Goal: Navigation & Orientation: Find specific page/section

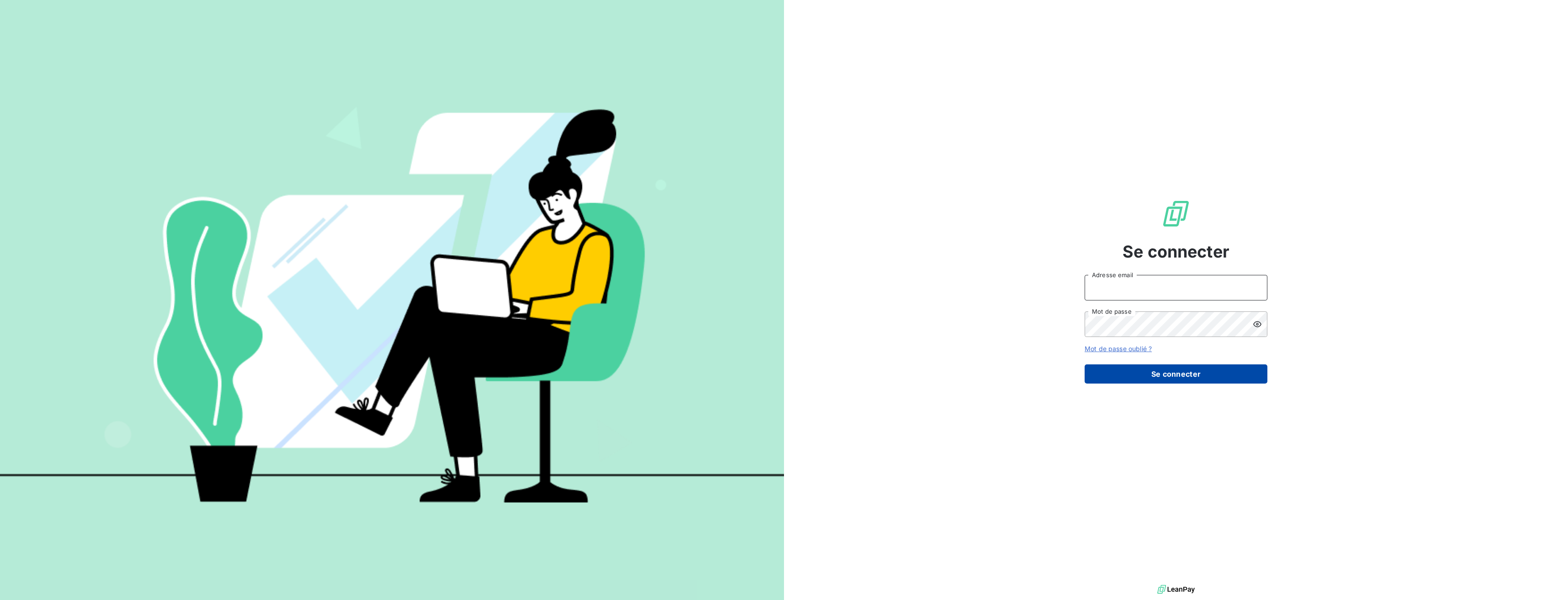
type input "[PERSON_NAME][EMAIL_ADDRESS][PERSON_NAME][DOMAIN_NAME]"
click at [1209, 374] on button "Se connecter" at bounding box center [1176, 374] width 183 height 19
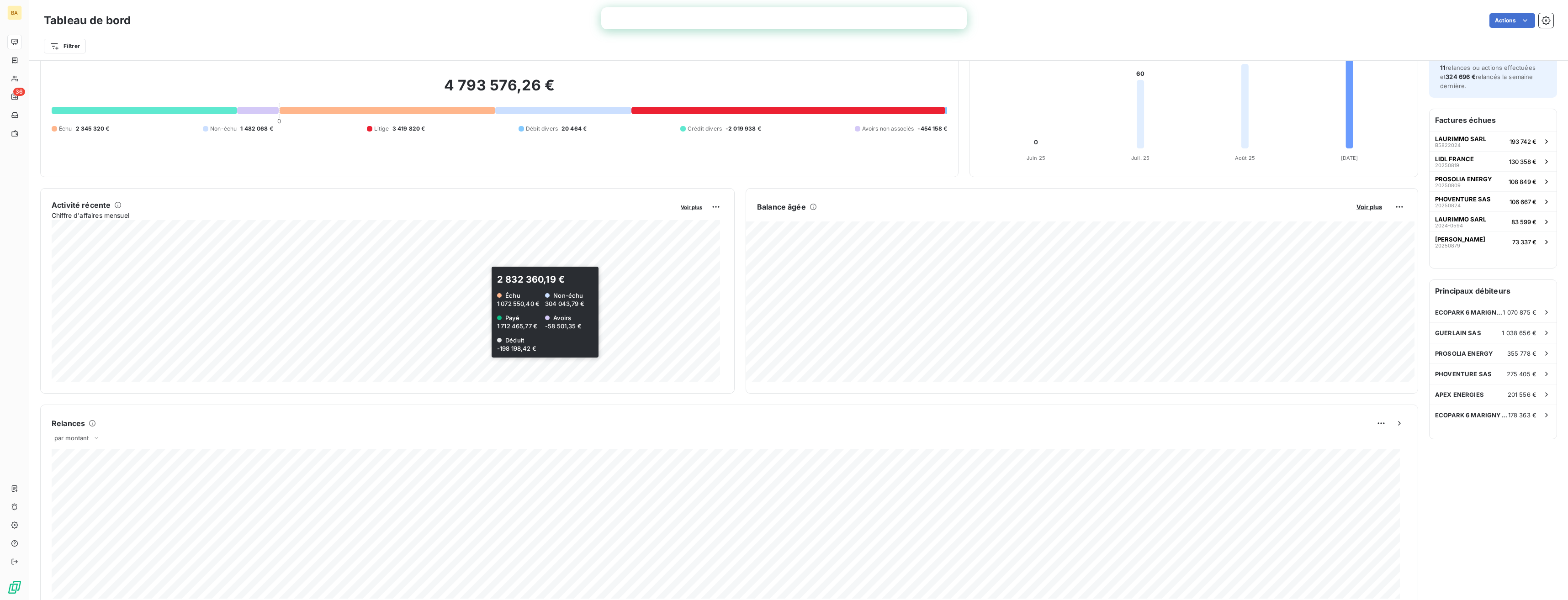
scroll to position [92, 0]
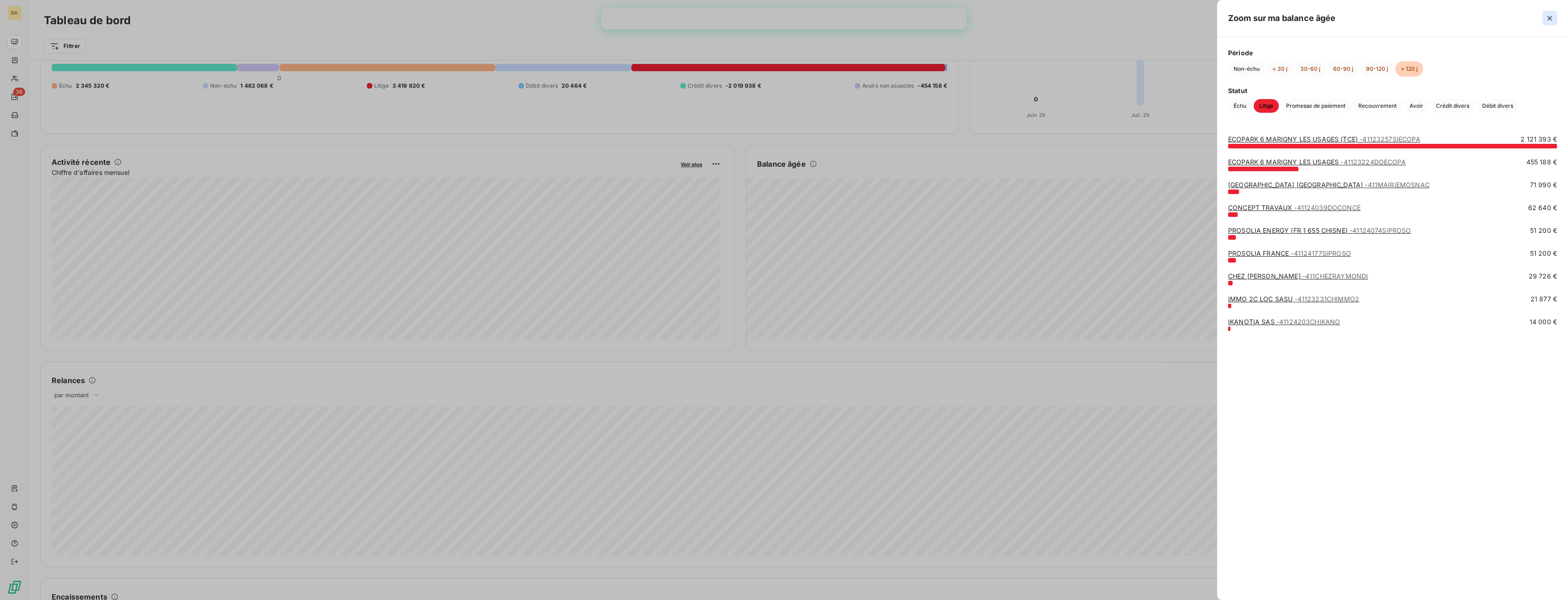
click at [1549, 21] on icon "button" at bounding box center [1549, 18] width 9 height 9
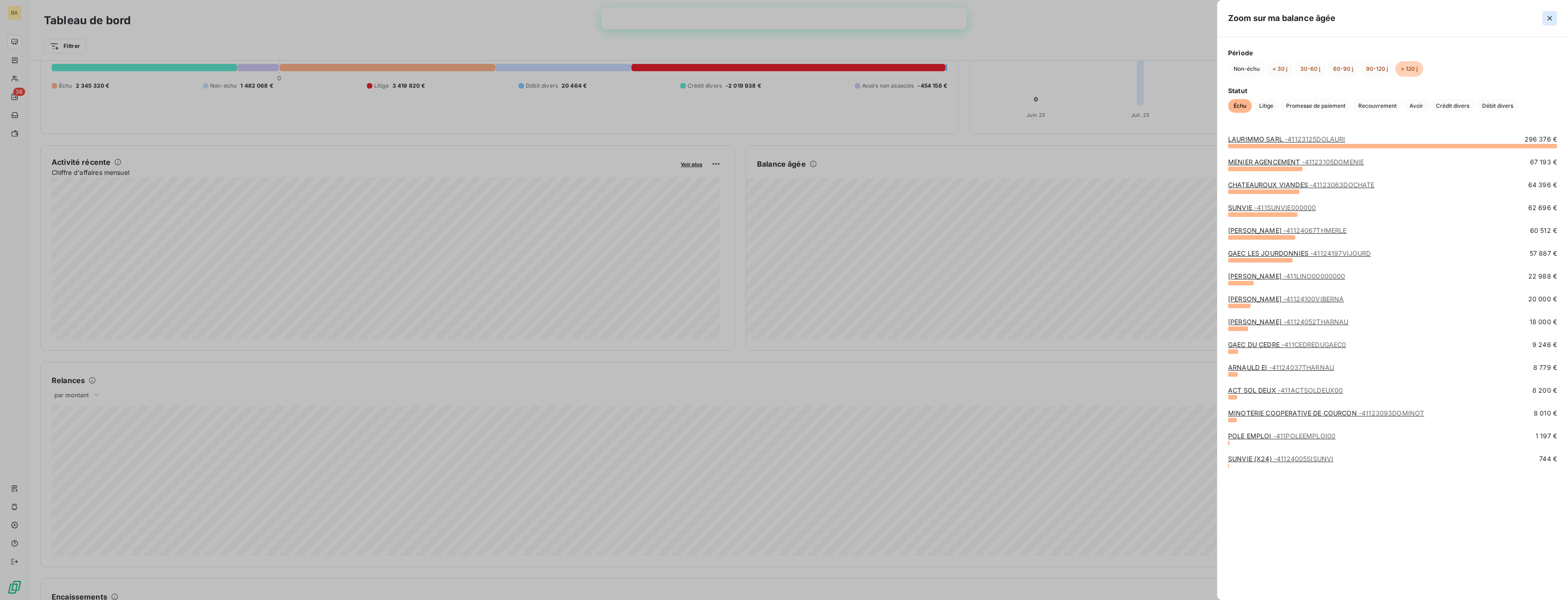
click at [1550, 15] on icon "button" at bounding box center [1549, 18] width 9 height 9
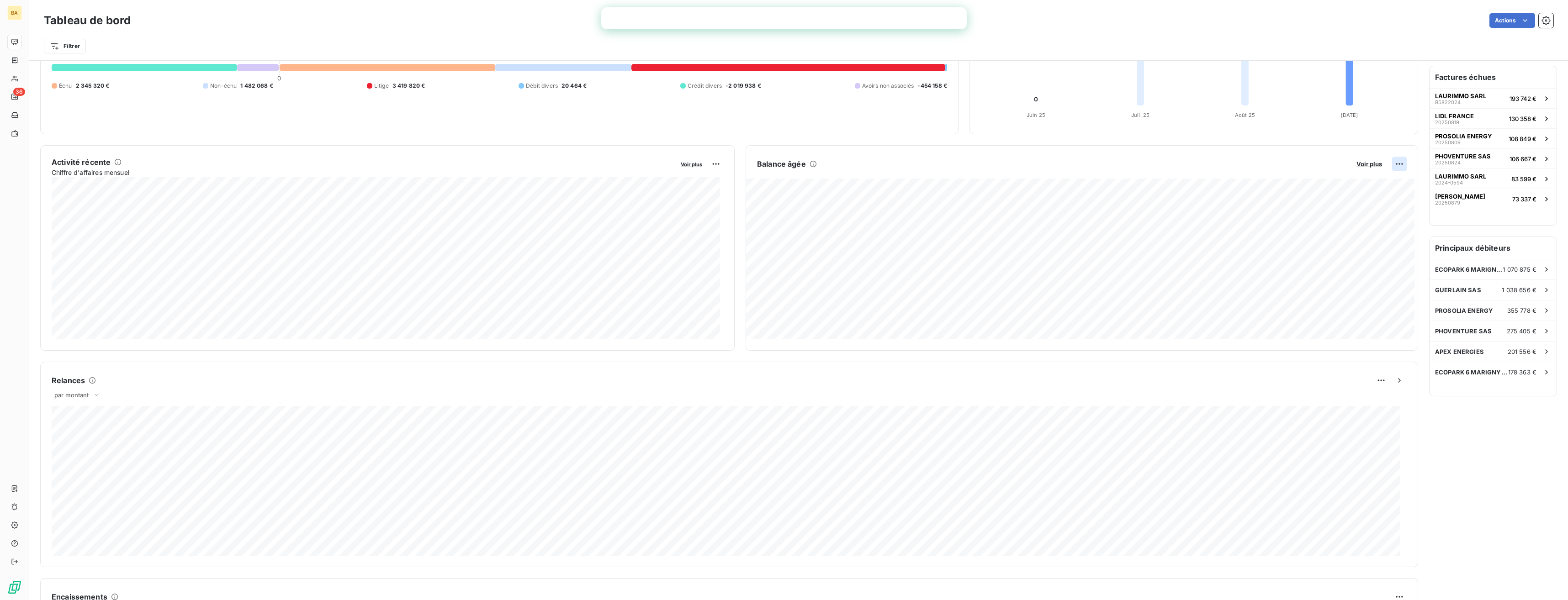
click at [1395, 164] on html "BA 36 Tableau de bord Actions Filtrer Encours client Voir plus 4 793 576,26 € 0…" at bounding box center [784, 300] width 1568 height 600
click at [1376, 189] on div "Exporter" at bounding box center [1371, 184] width 51 height 15
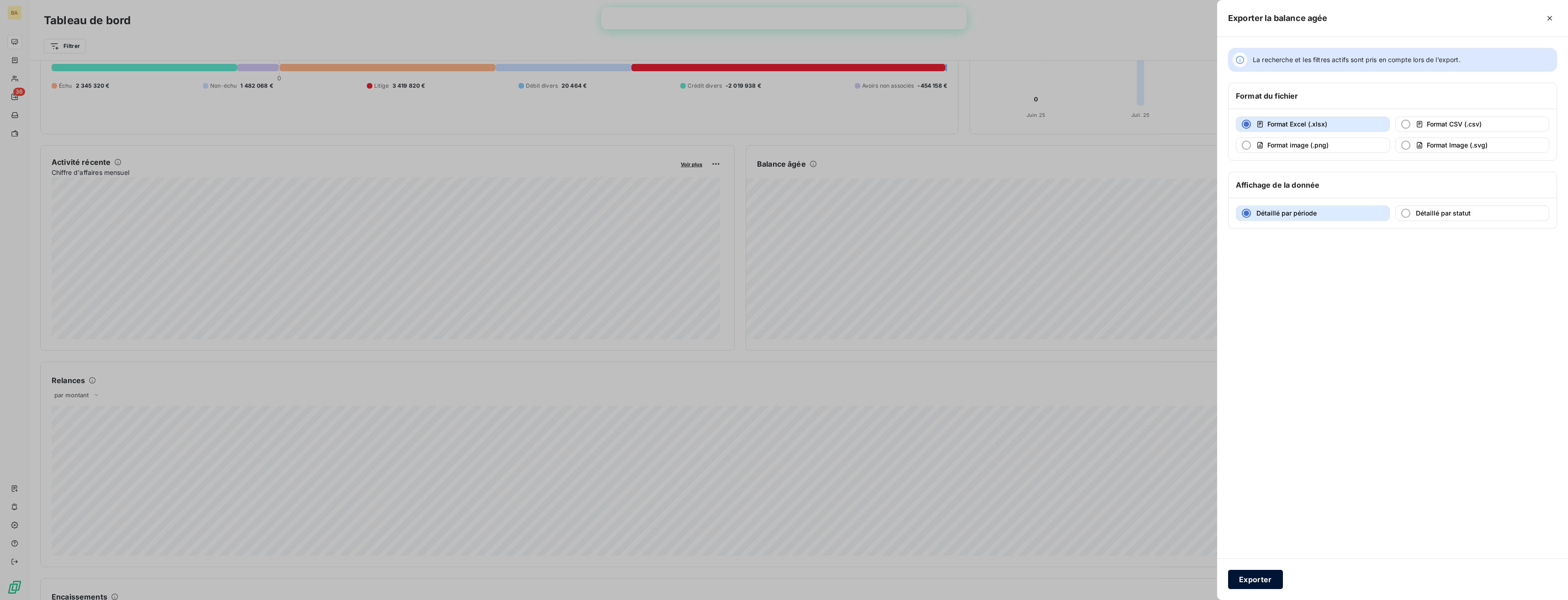
click at [1256, 581] on button "Exporter" at bounding box center [1256, 580] width 55 height 19
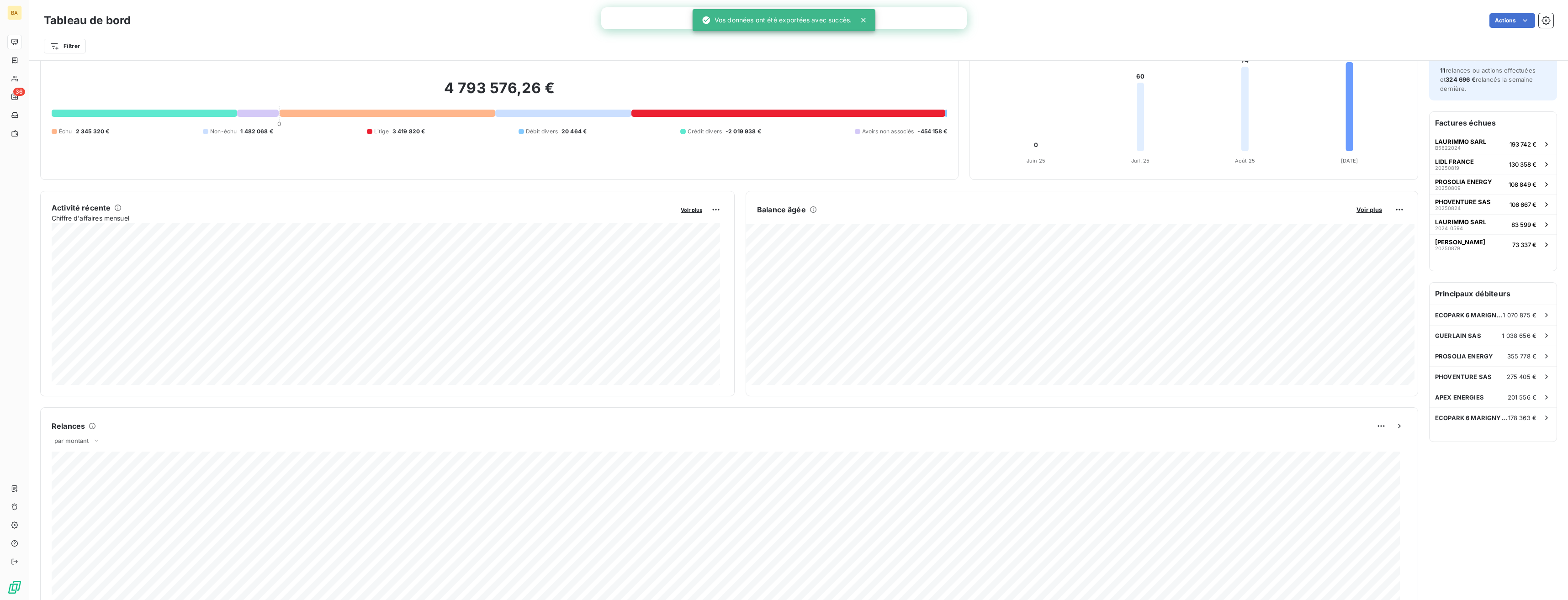
scroll to position [0, 0]
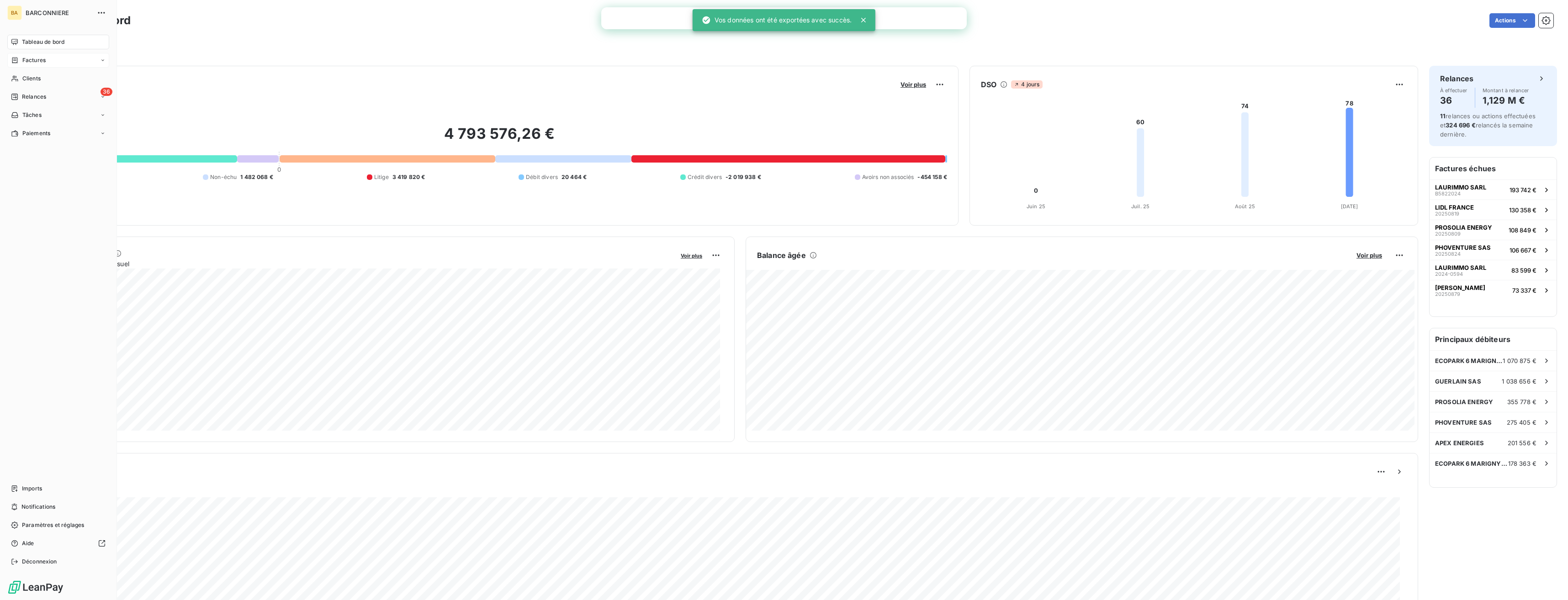
click at [21, 61] on div "Factures" at bounding box center [28, 60] width 35 height 9
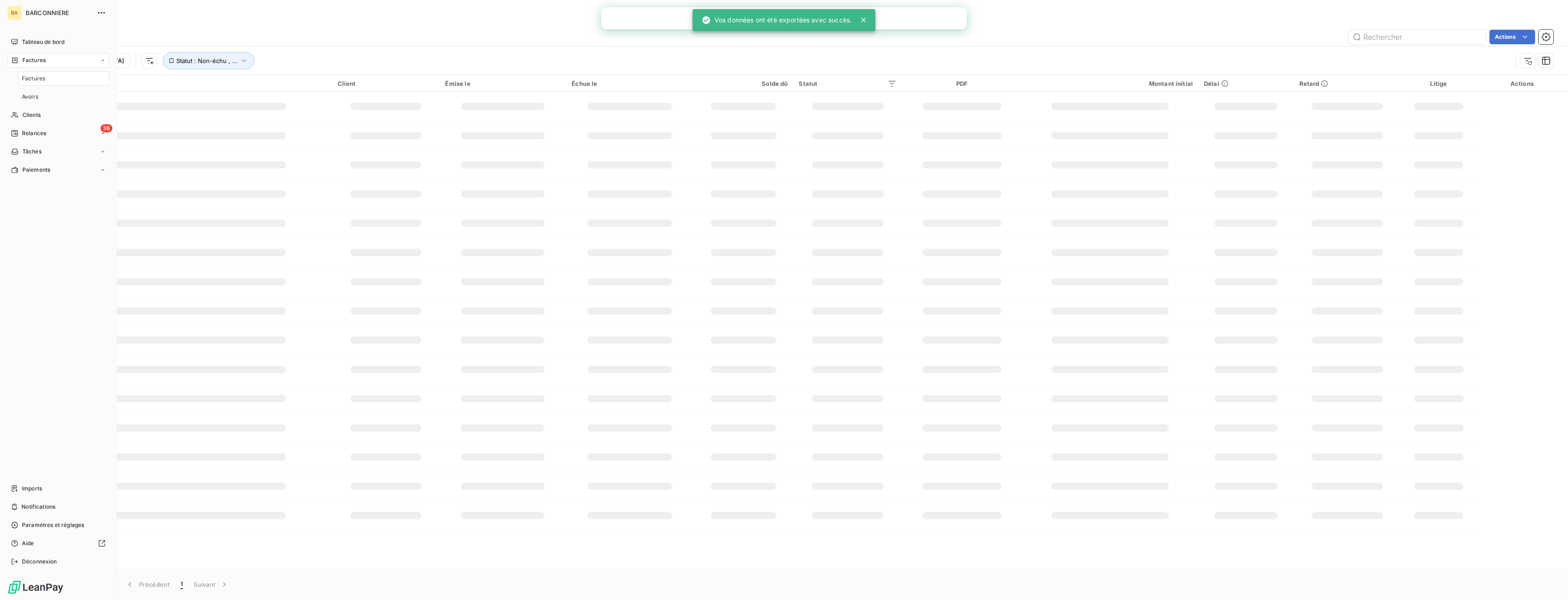
click at [30, 77] on span "Factures" at bounding box center [33, 78] width 23 height 9
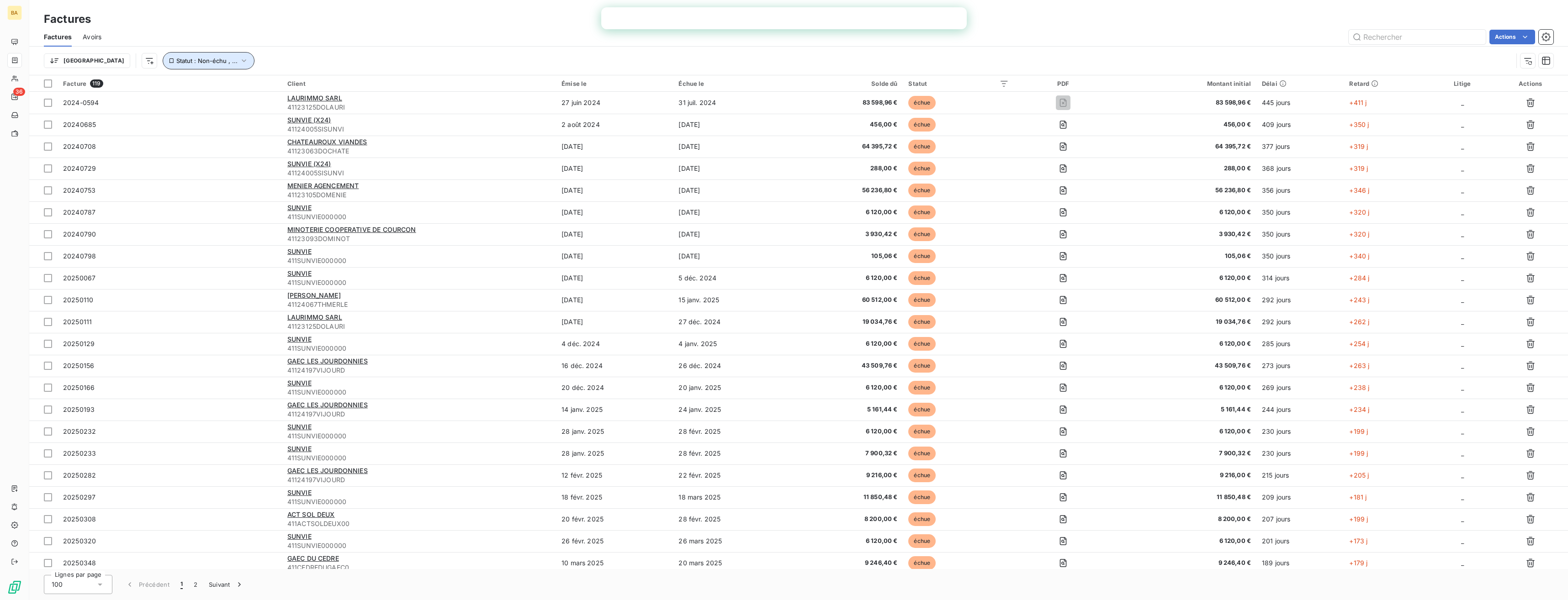
click at [239, 63] on icon "button" at bounding box center [243, 60] width 9 height 9
click at [409, 54] on div "Trier Statut : Non-échu , ..." at bounding box center [778, 61] width 1469 height 18
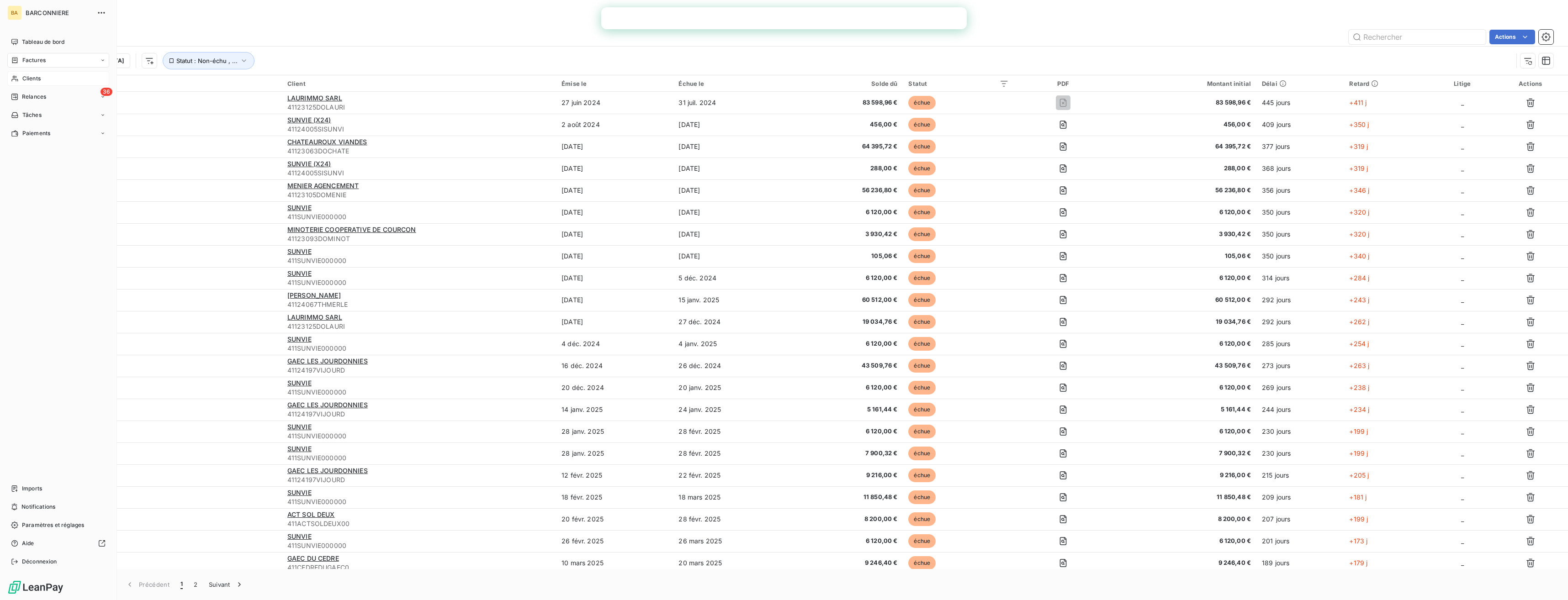
click at [33, 85] on div "Clients" at bounding box center [58, 78] width 102 height 15
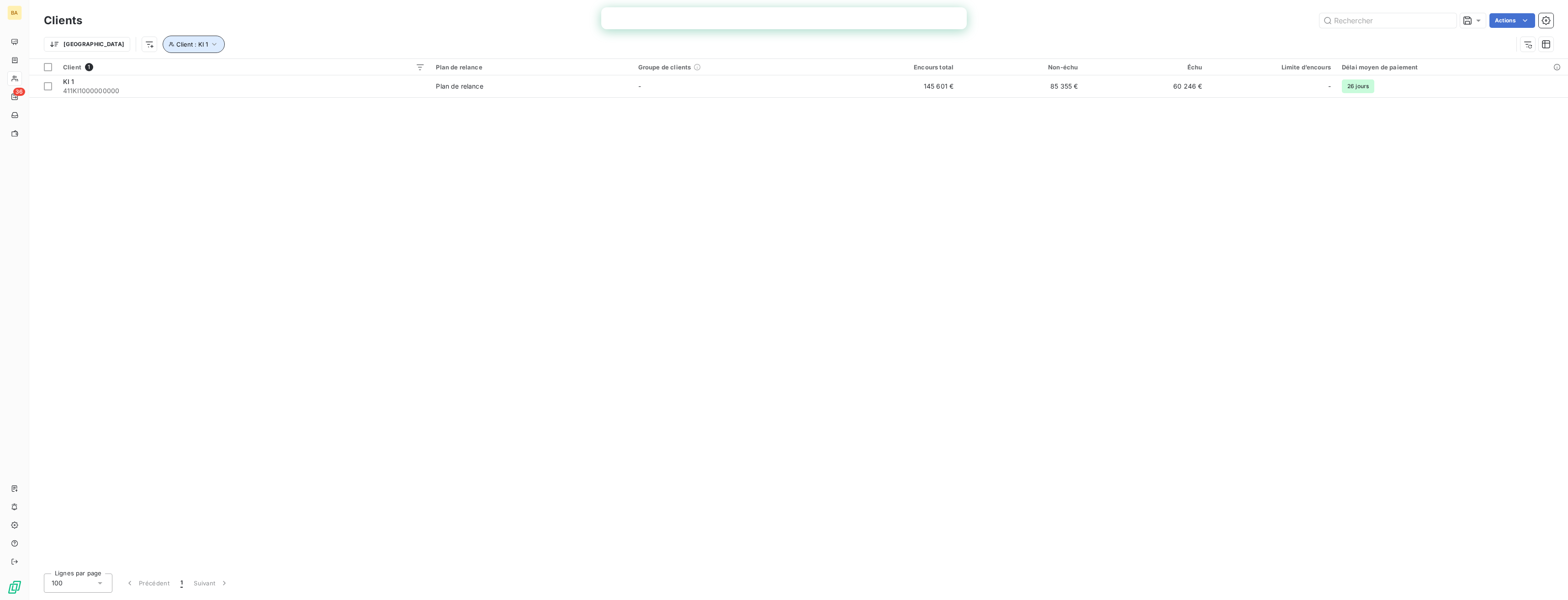
click at [163, 49] on button "Client : KI 1" at bounding box center [194, 44] width 62 height 18
click at [160, 96] on span "Supprimer le filtre" at bounding box center [161, 93] width 53 height 9
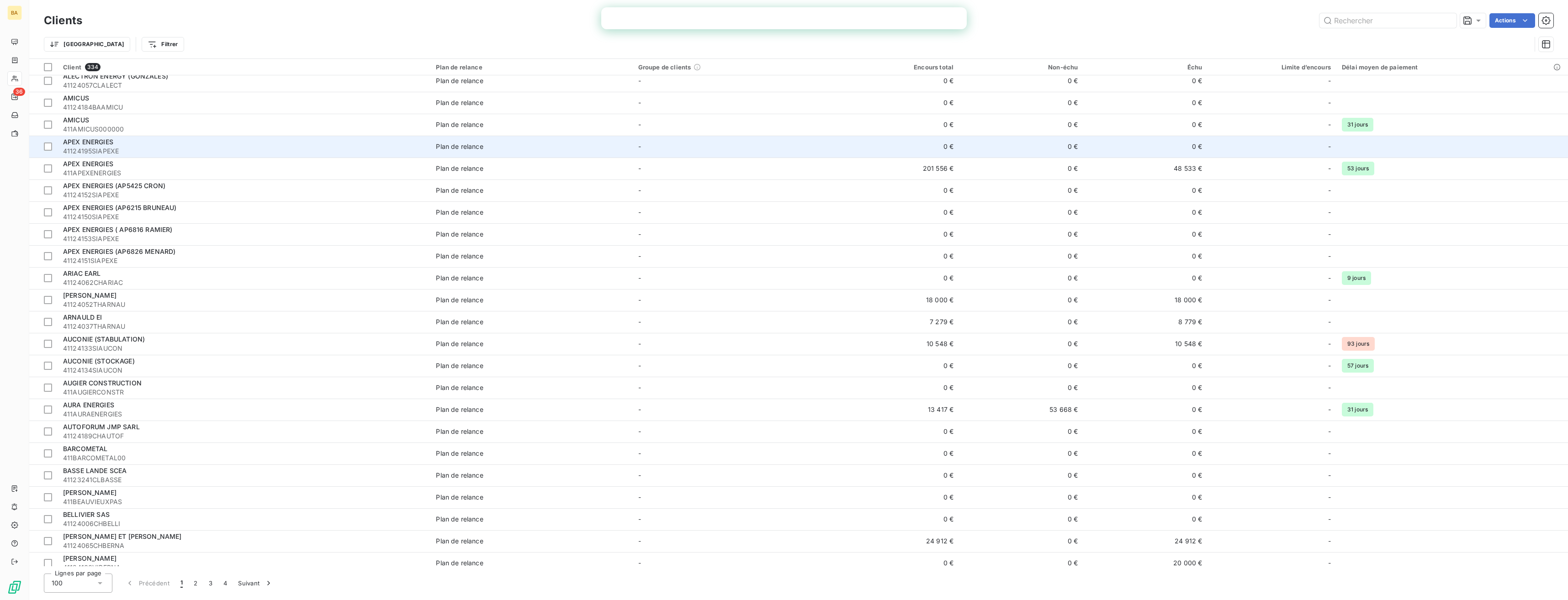
scroll to position [183, 0]
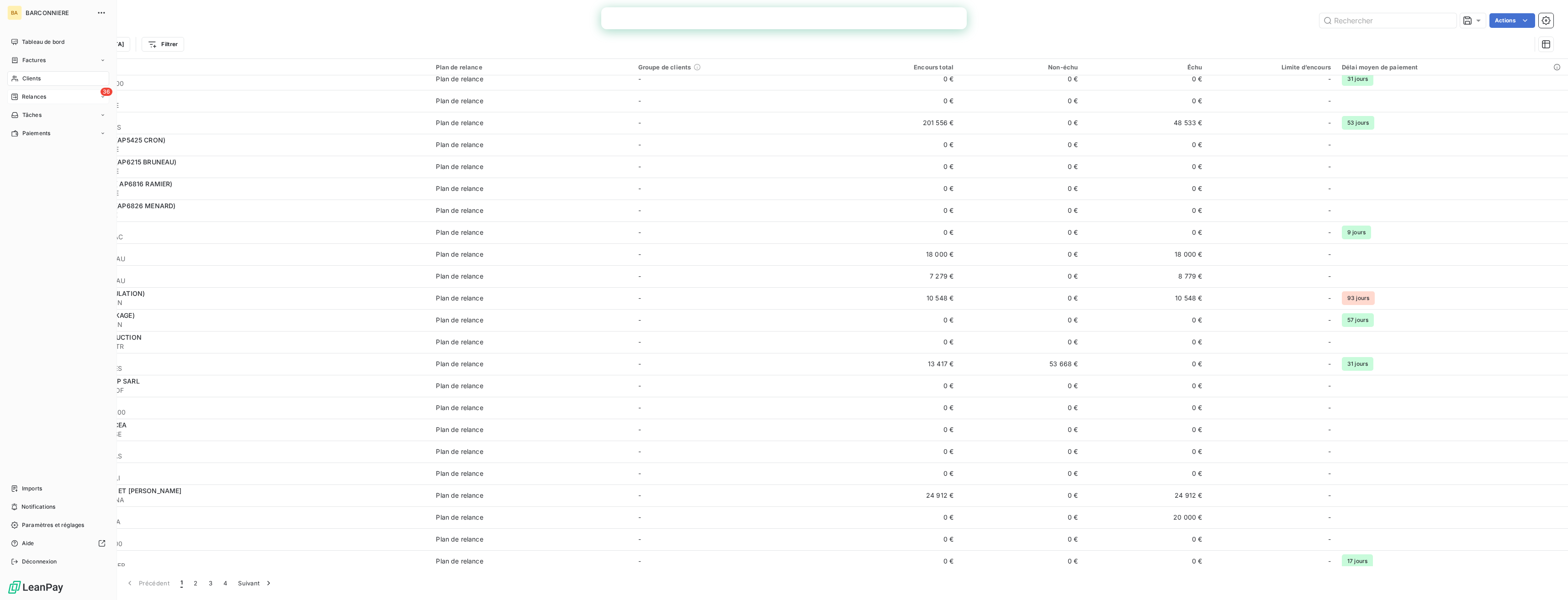
click at [38, 99] on span "Relances" at bounding box center [34, 97] width 24 height 9
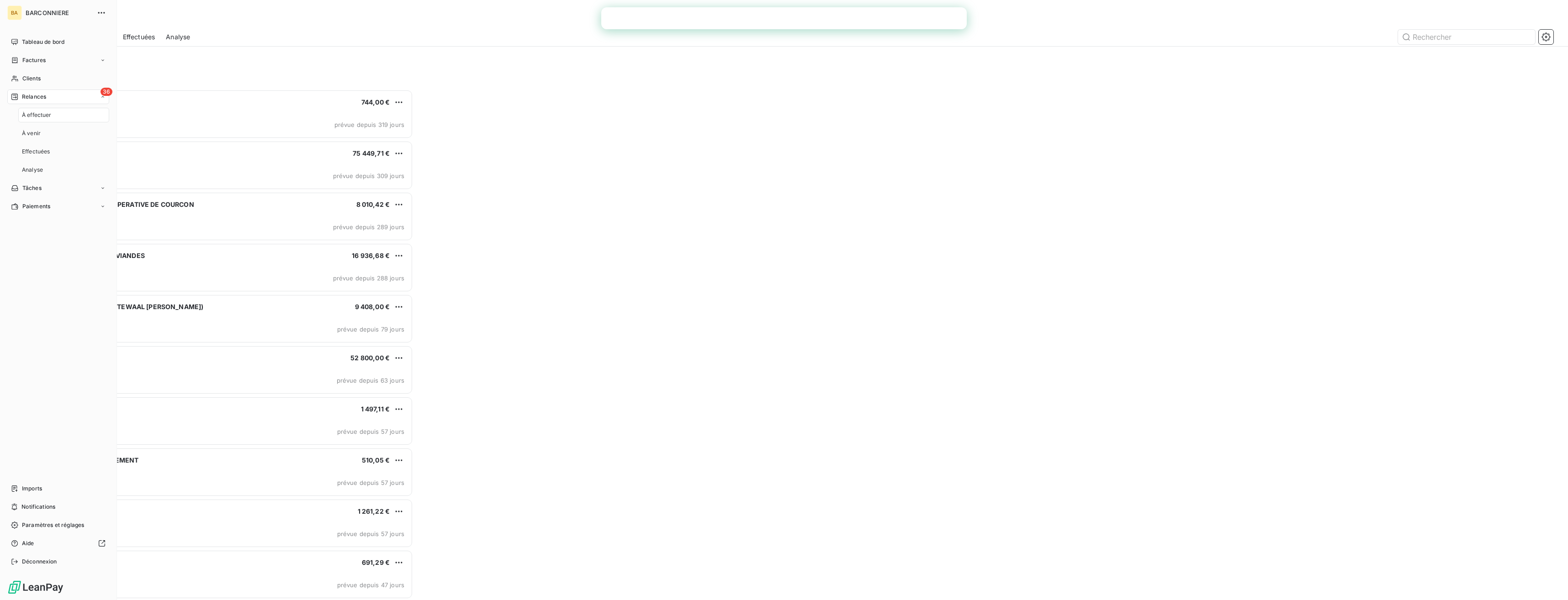
scroll to position [7, 7]
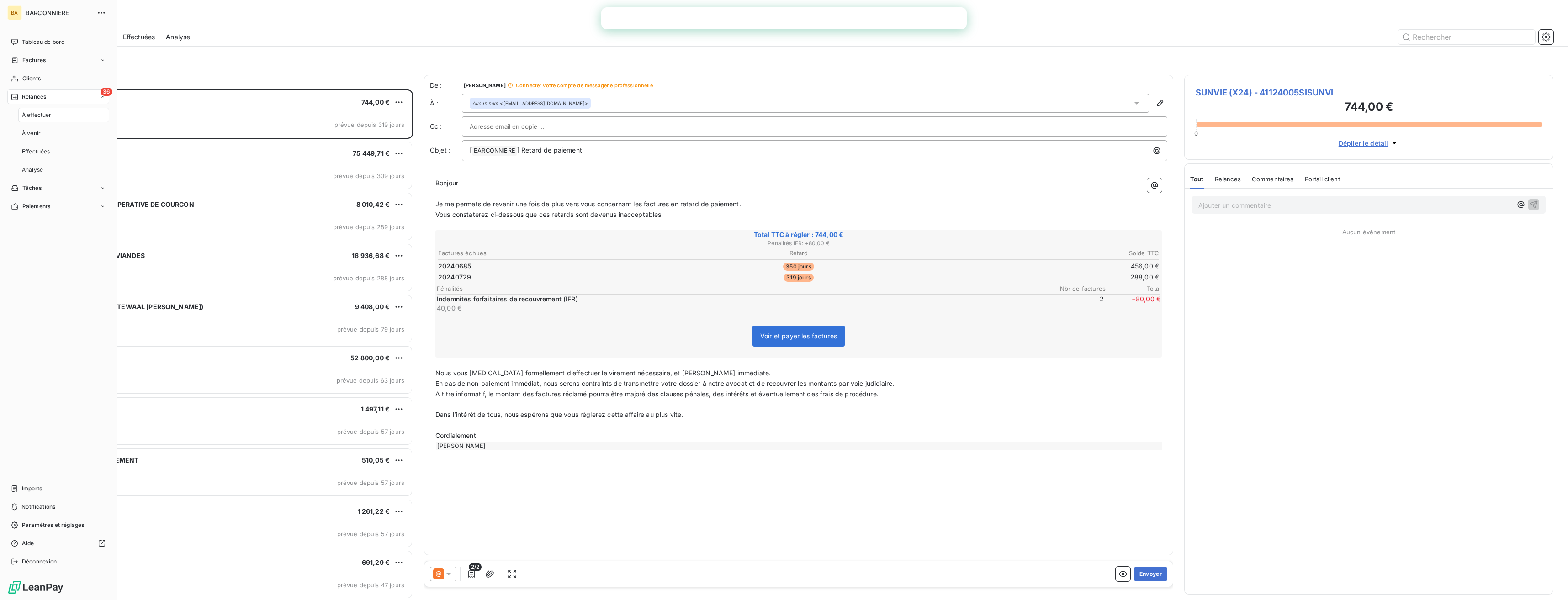
click at [45, 117] on span "À effectuer" at bounding box center [37, 115] width 30 height 9
click at [95, 102] on div "36 Relances" at bounding box center [58, 97] width 102 height 15
click at [39, 170] on span "Analyse" at bounding box center [32, 170] width 21 height 9
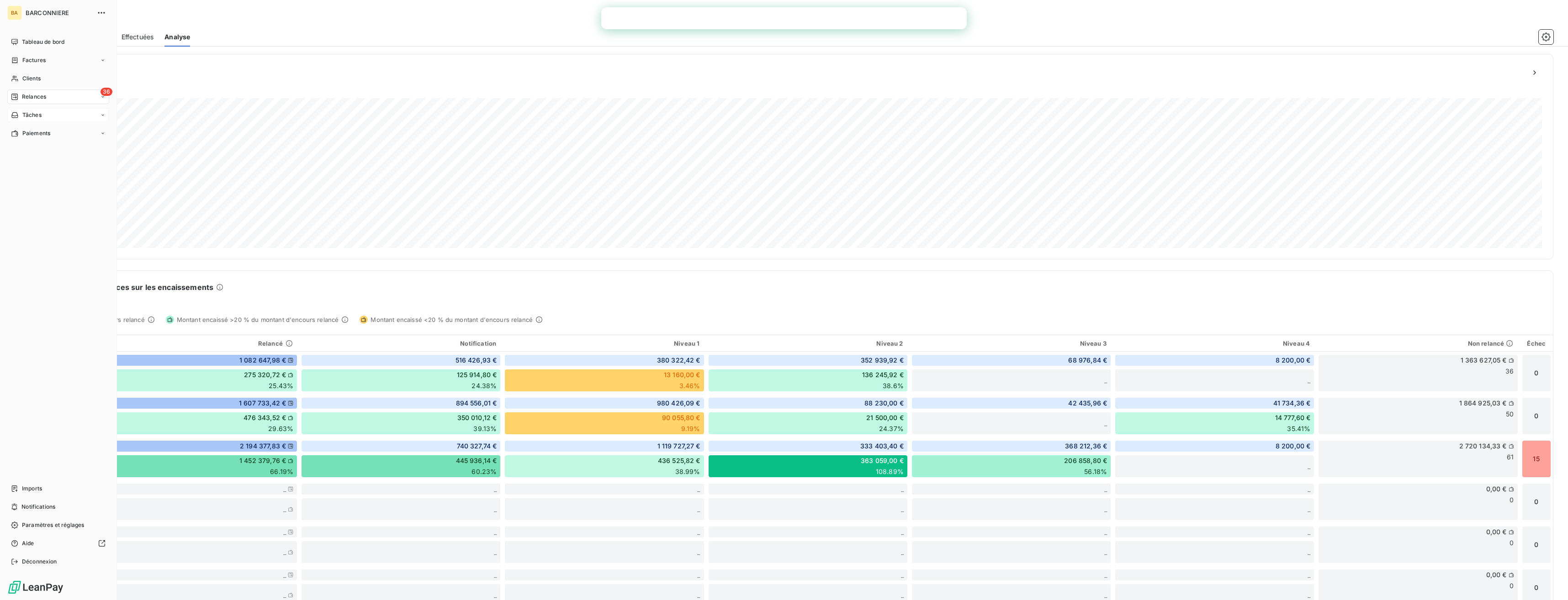
click at [36, 116] on span "Tâches" at bounding box center [32, 115] width 19 height 9
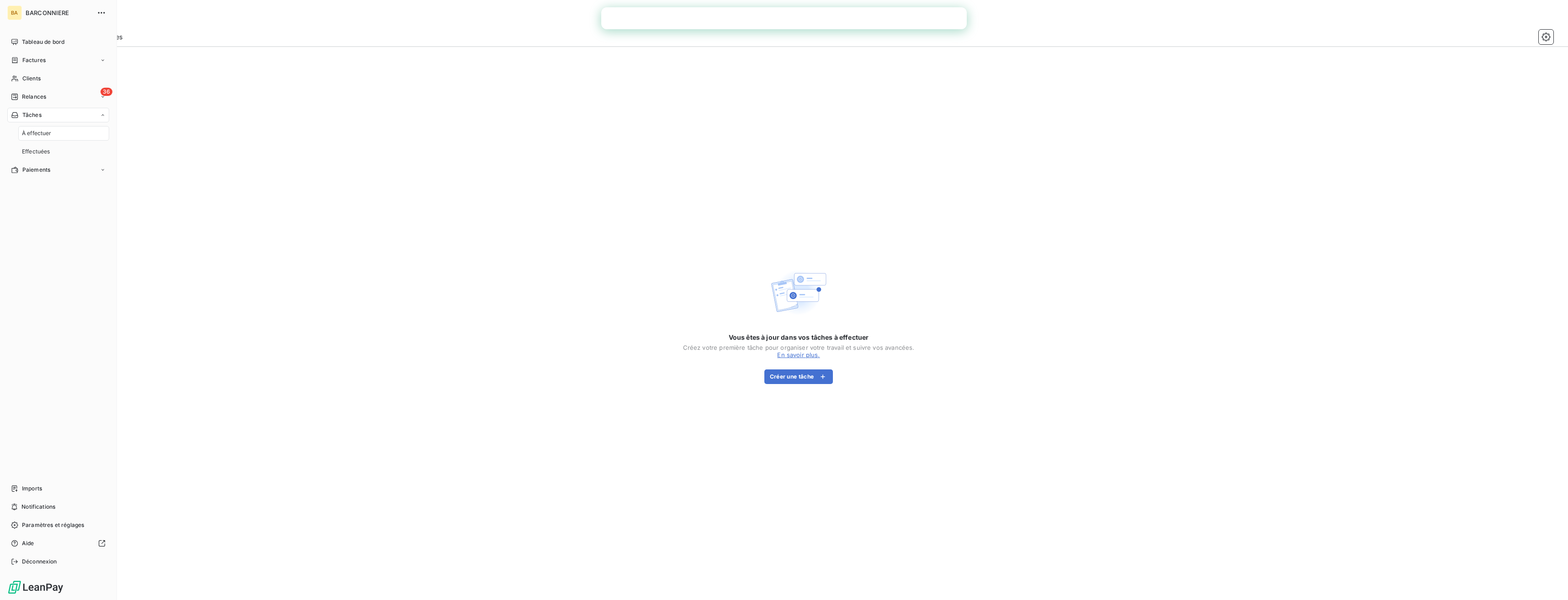
click at [55, 133] on div "À effectuer" at bounding box center [63, 133] width 91 height 15
click at [44, 153] on span "Effectuées" at bounding box center [36, 152] width 29 height 9
click at [49, 166] on span "Paiements" at bounding box center [37, 170] width 28 height 9
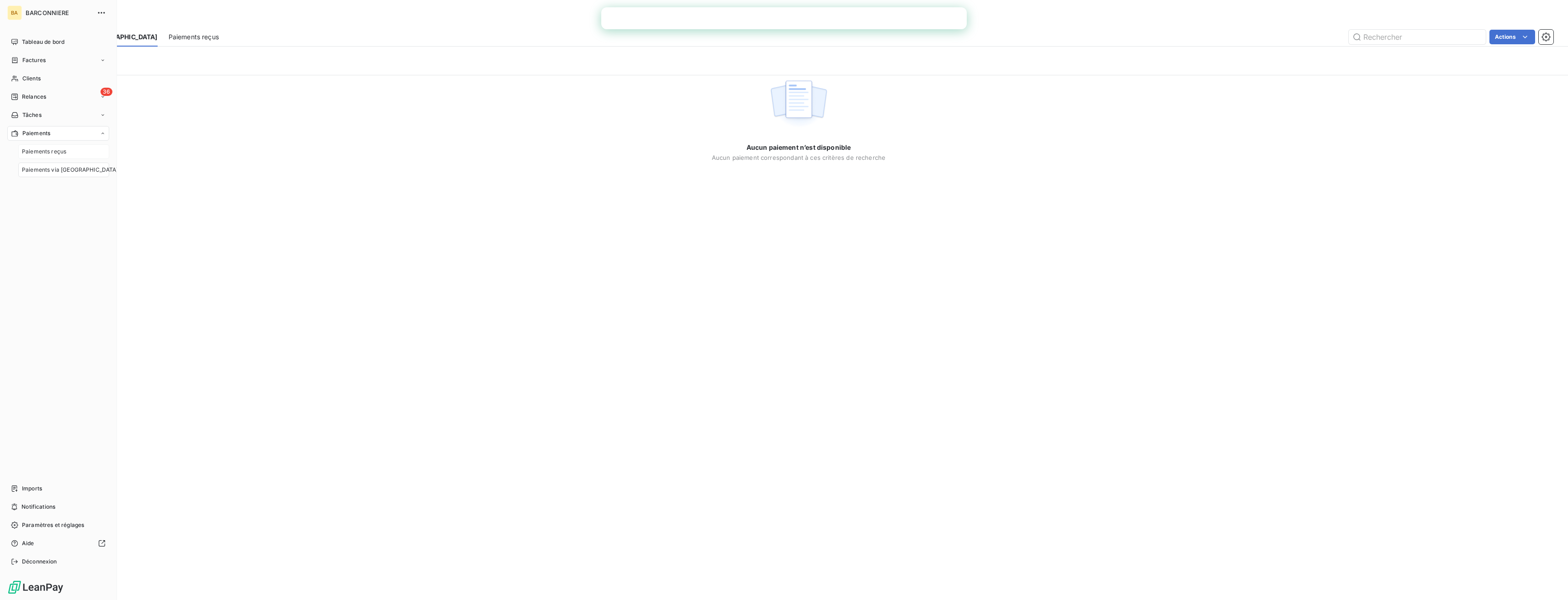
click at [52, 156] on div "Paiements reçus" at bounding box center [63, 152] width 91 height 15
